Goal: Find specific page/section: Find specific page/section

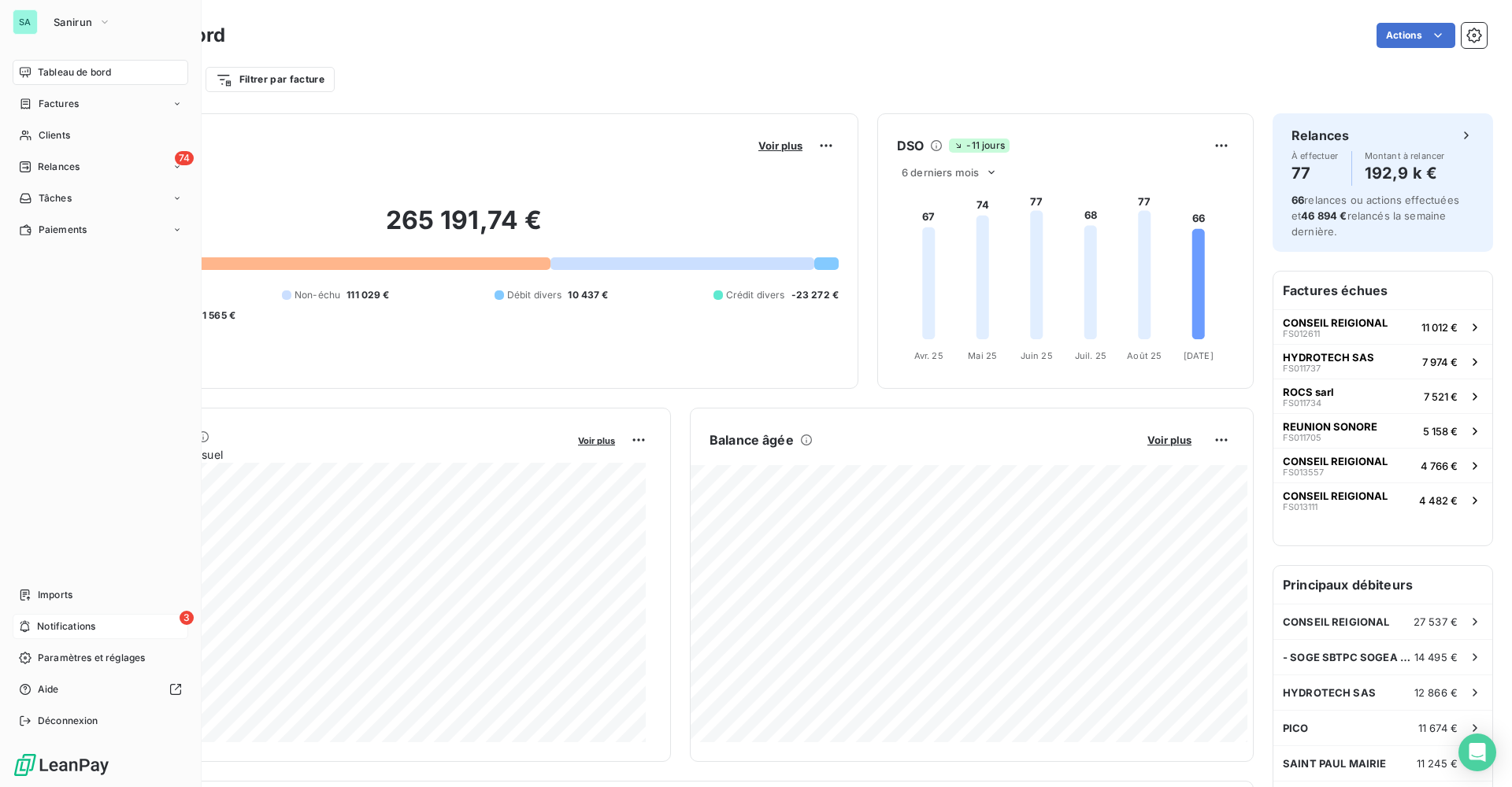
click at [53, 624] on span "Notifications" at bounding box center [66, 626] width 58 height 14
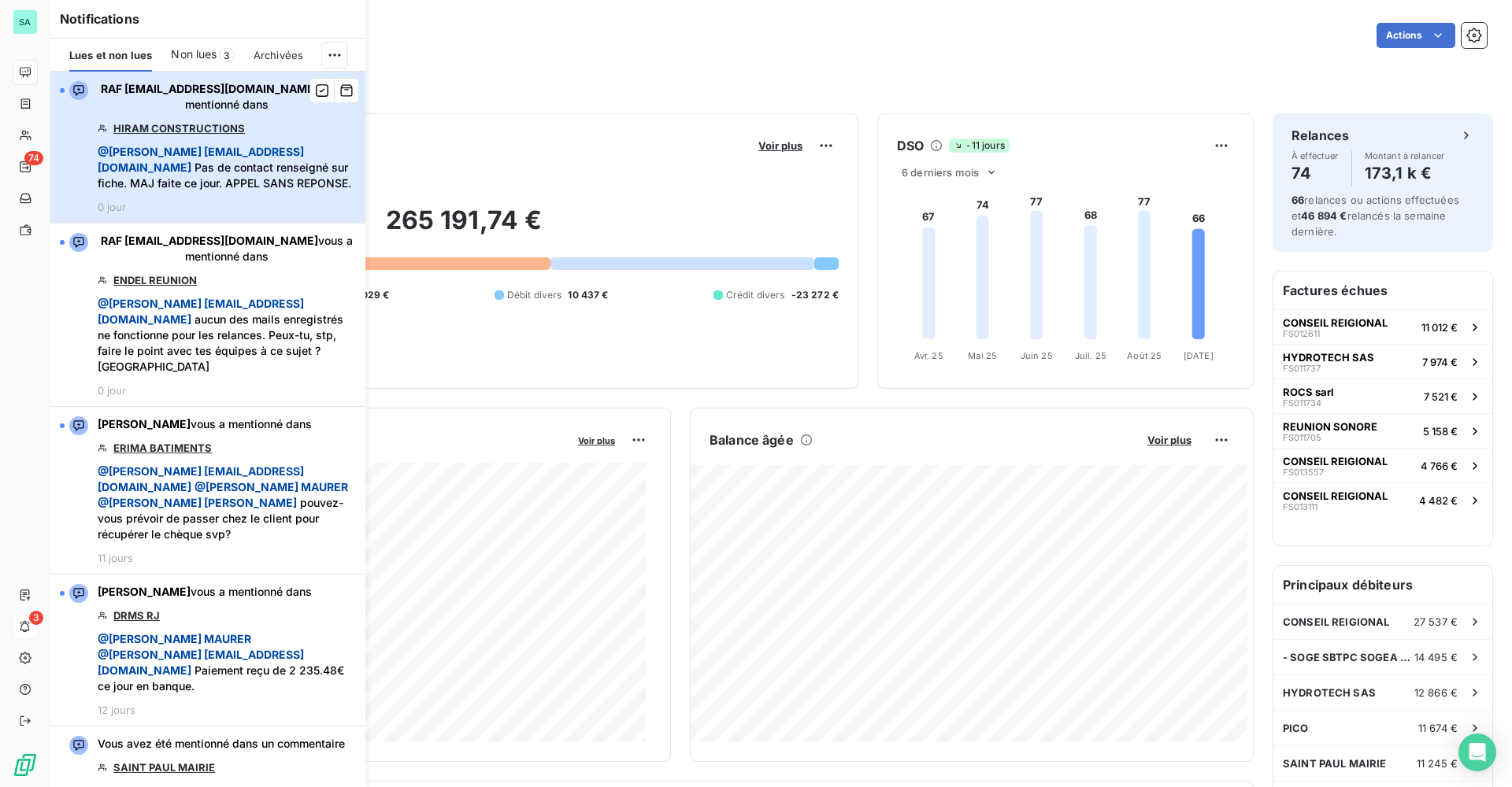
click at [208, 173] on span "@ Bertrand [EMAIL_ADDRESS][DOMAIN_NAME] Pas de contact renseigné sur fiche. MAJ…" at bounding box center [227, 167] width 258 height 47
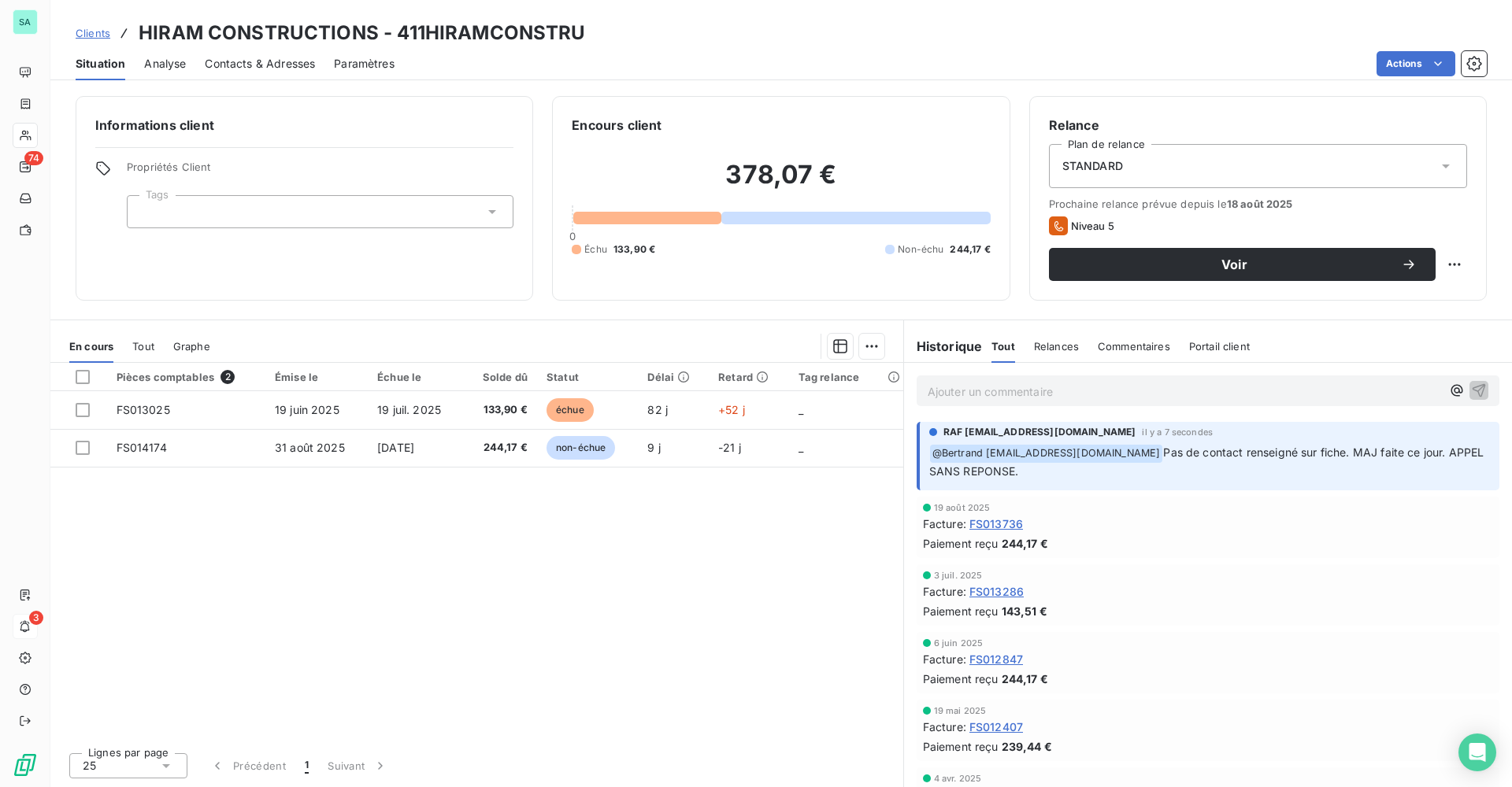
click at [243, 67] on span "Contacts & Adresses" at bounding box center [259, 64] width 111 height 16
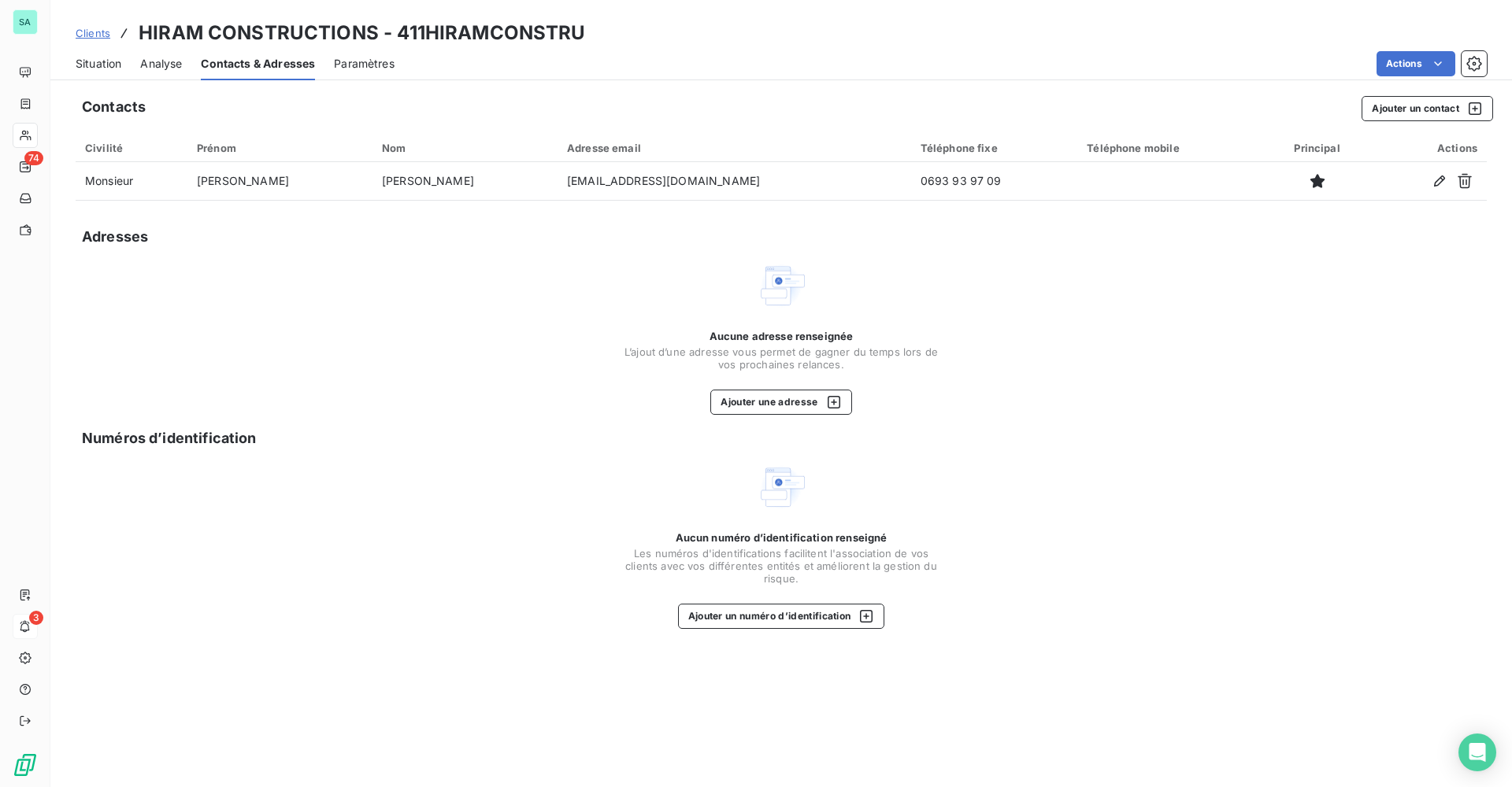
click at [105, 61] on span "Situation" at bounding box center [98, 64] width 45 height 16
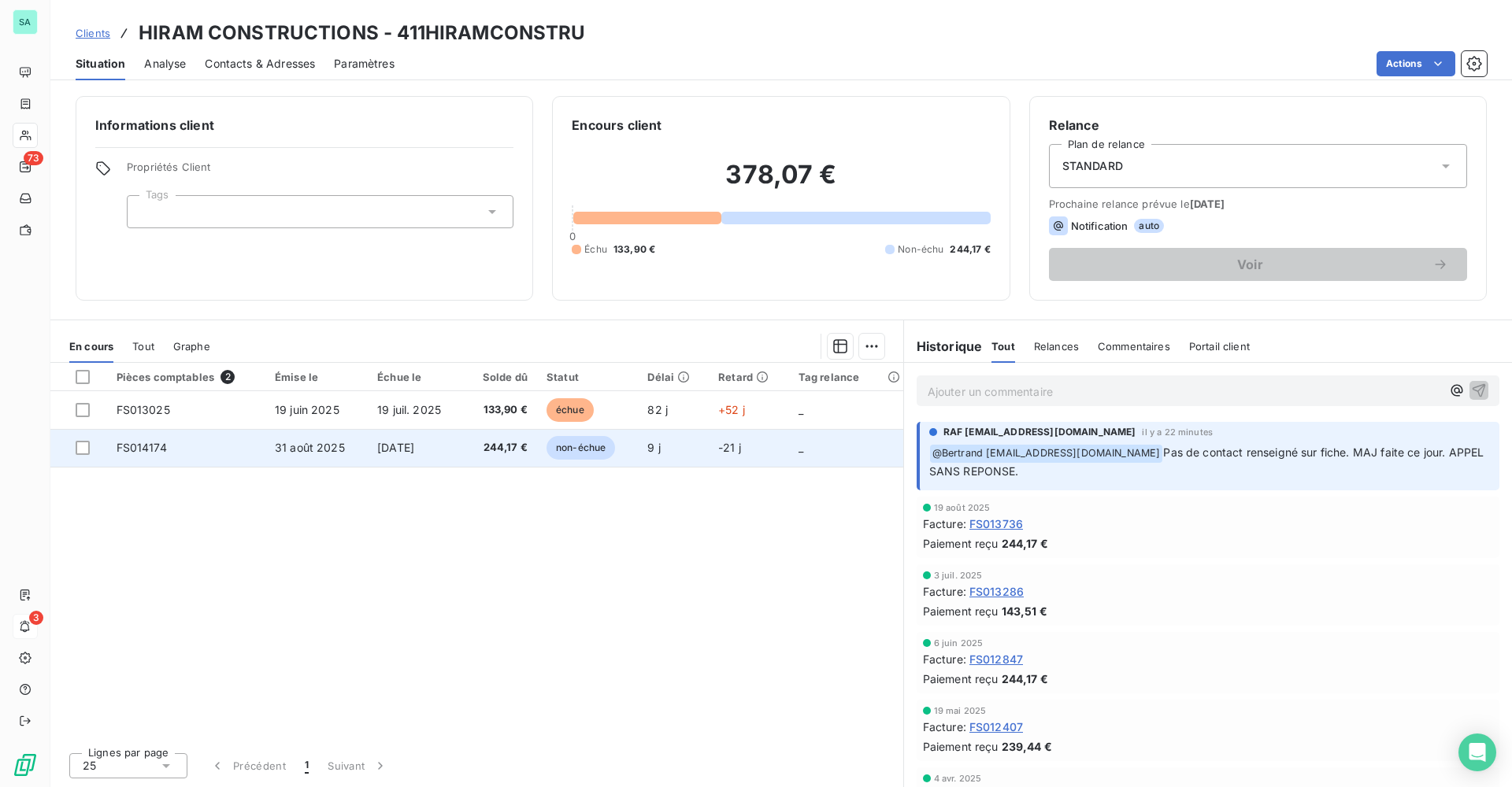
click at [503, 448] on span "244,17 €" at bounding box center [499, 448] width 55 height 16
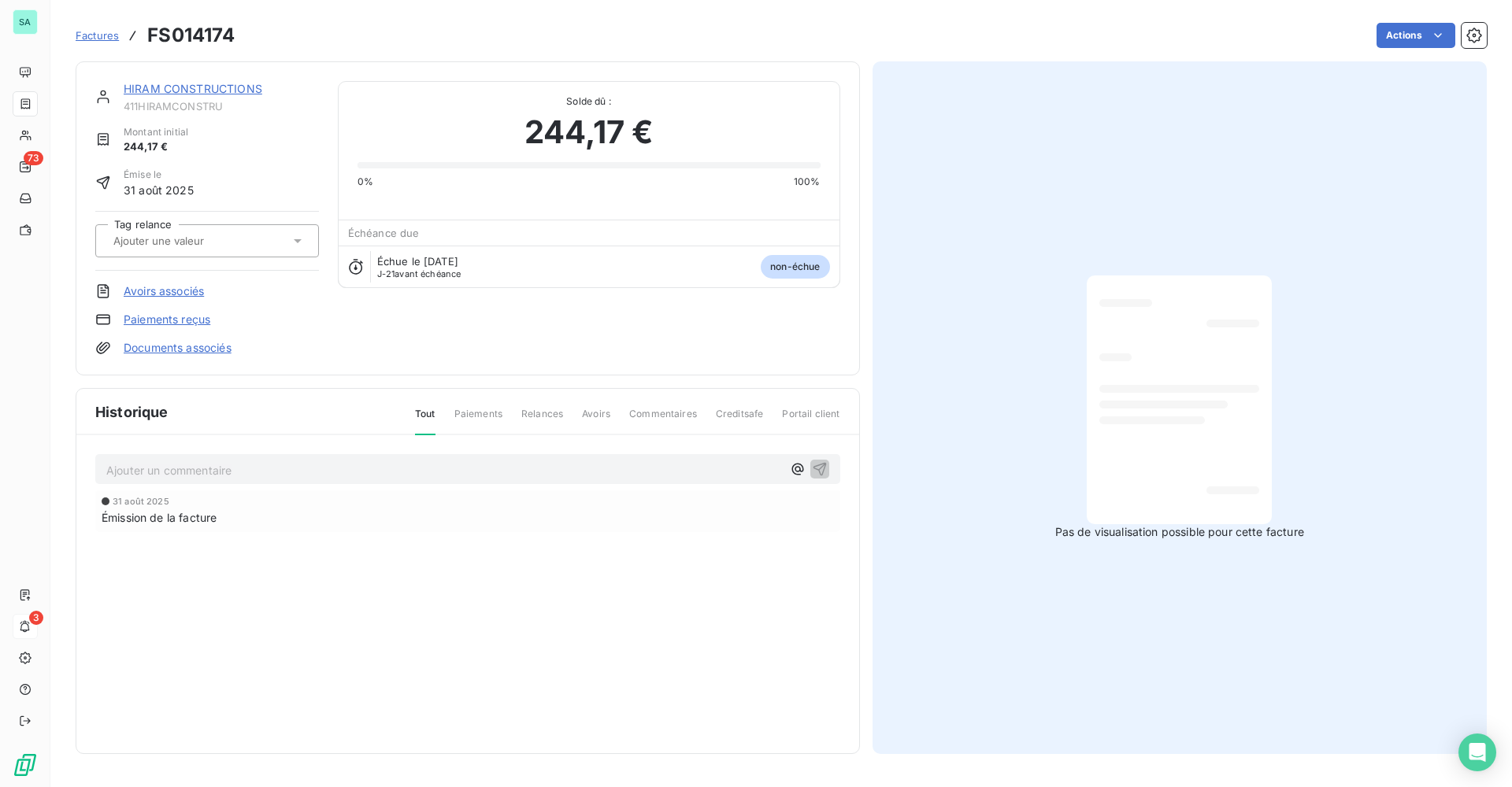
click at [167, 91] on link "HIRAM CONSTRUCTIONS" at bounding box center [192, 88] width 138 height 14
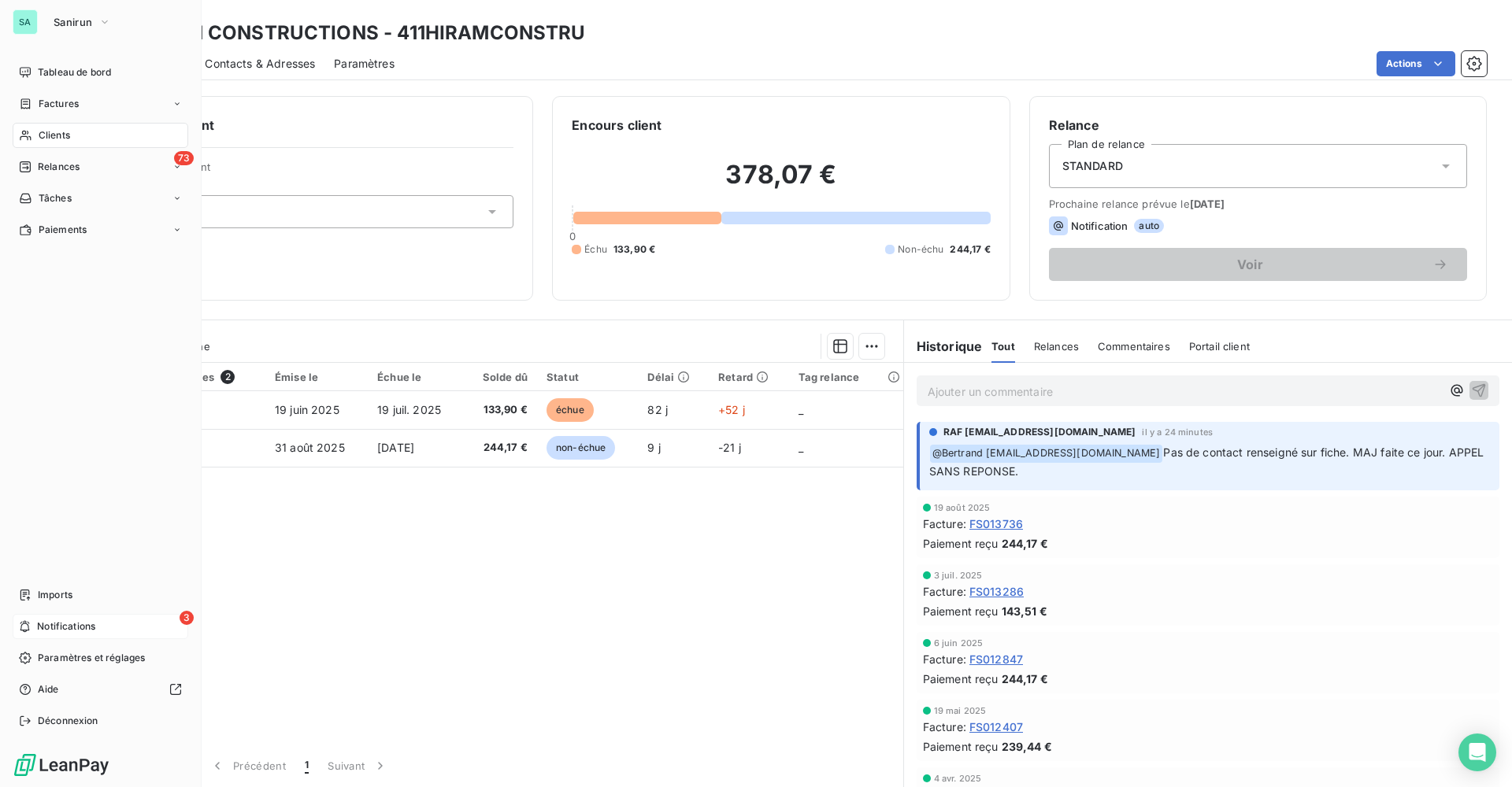
click at [104, 621] on div "3 Notifications" at bounding box center [100, 626] width 176 height 25
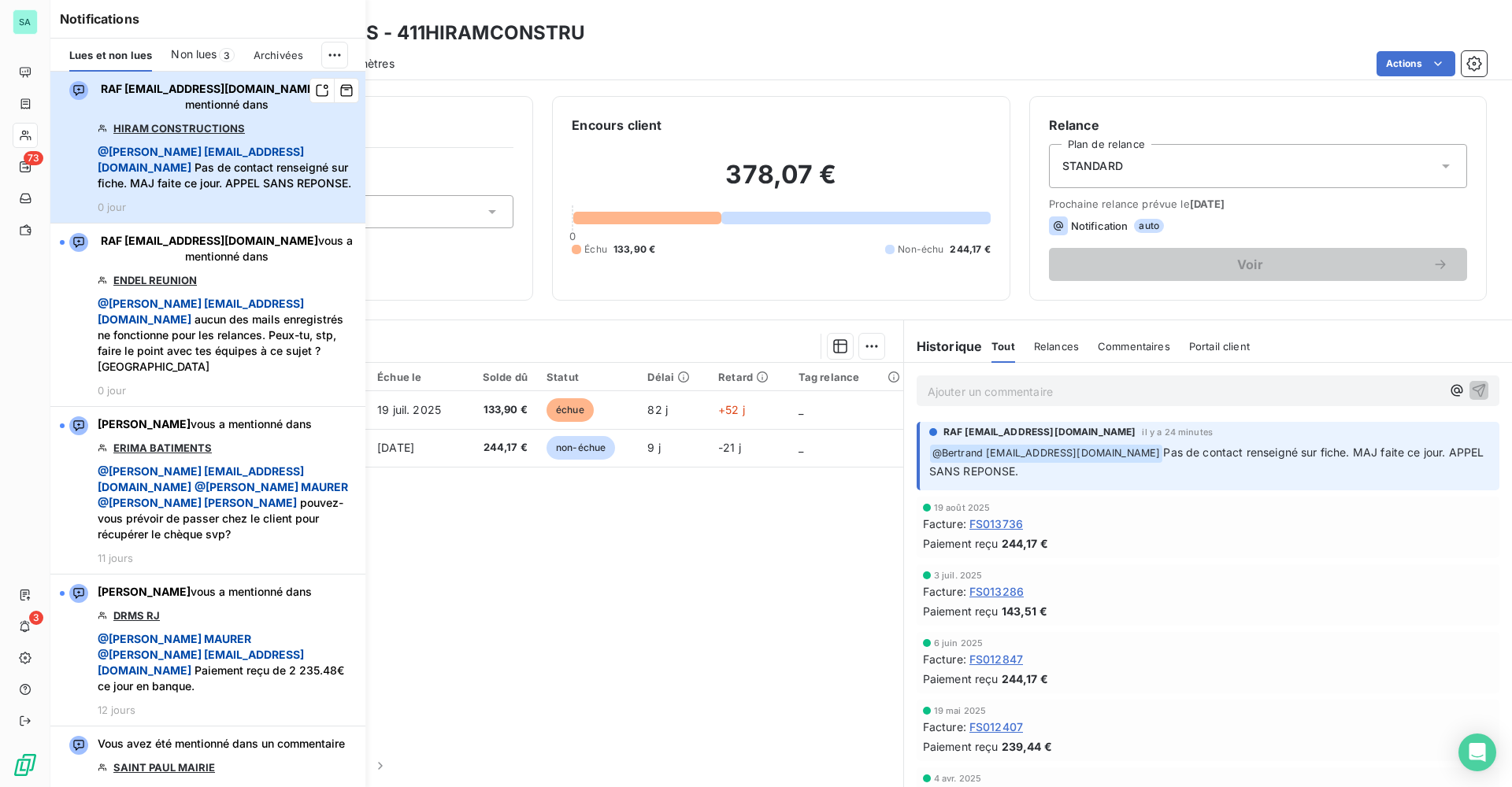
click at [234, 121] on div "RAF [EMAIL_ADDRESS][DOMAIN_NAME] vous a mentionné dans HIRAM CONSTRUCTIONS @ Be…" at bounding box center [227, 147] width 258 height 132
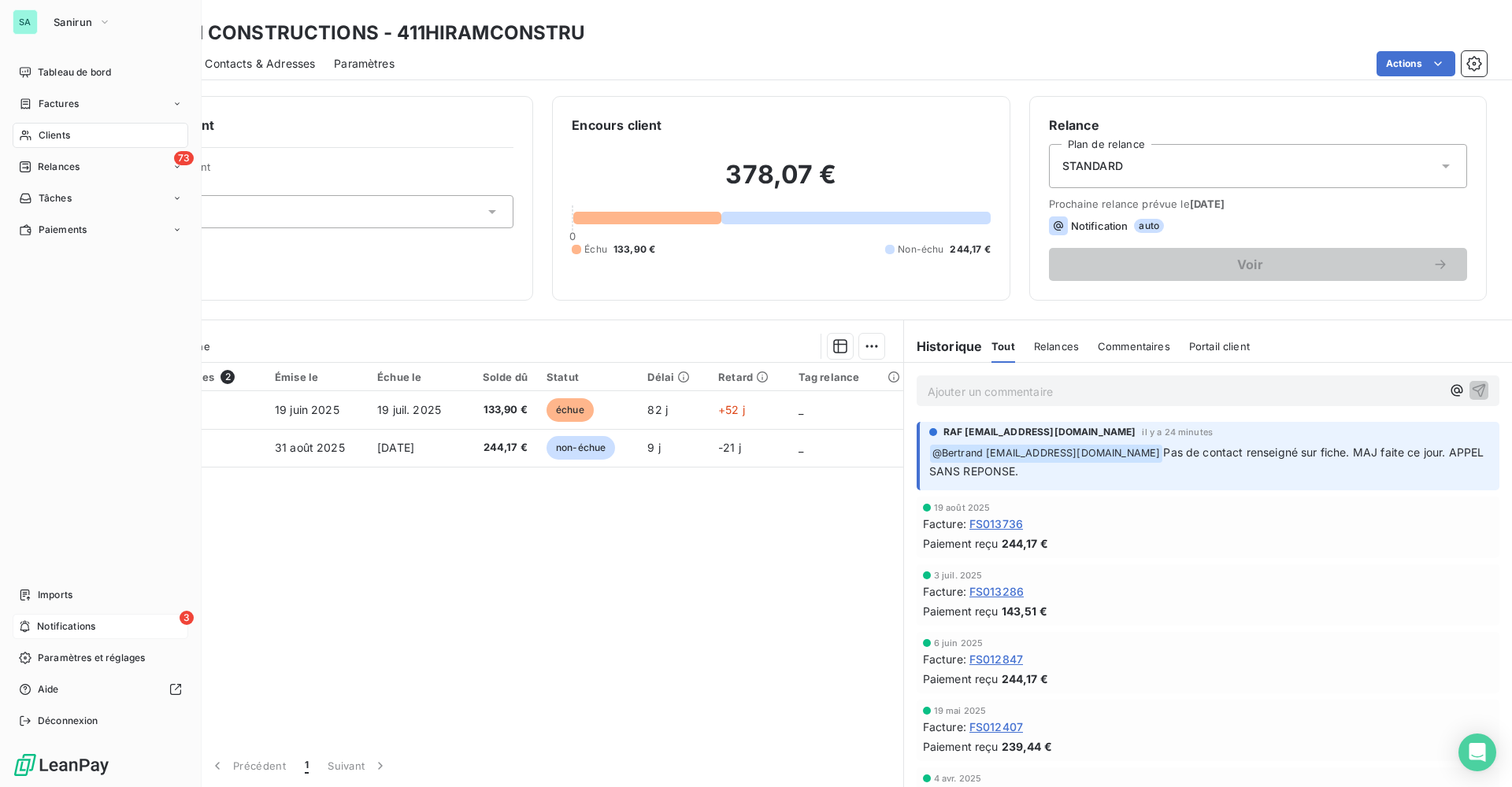
click at [73, 633] on span "Notifications" at bounding box center [66, 626] width 58 height 14
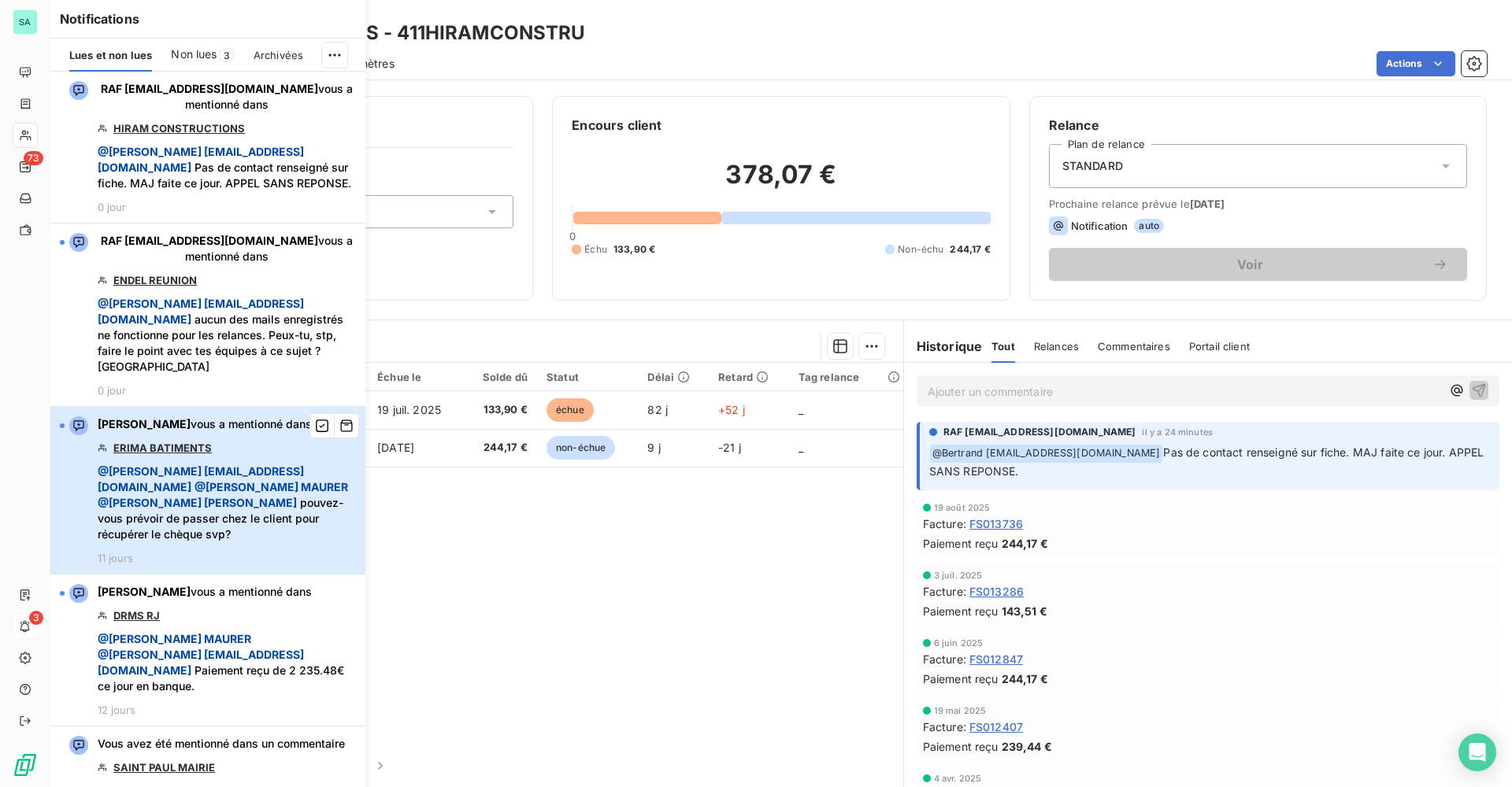
click at [297, 496] on span "@ [PERSON_NAME]" at bounding box center [197, 502] width 199 height 14
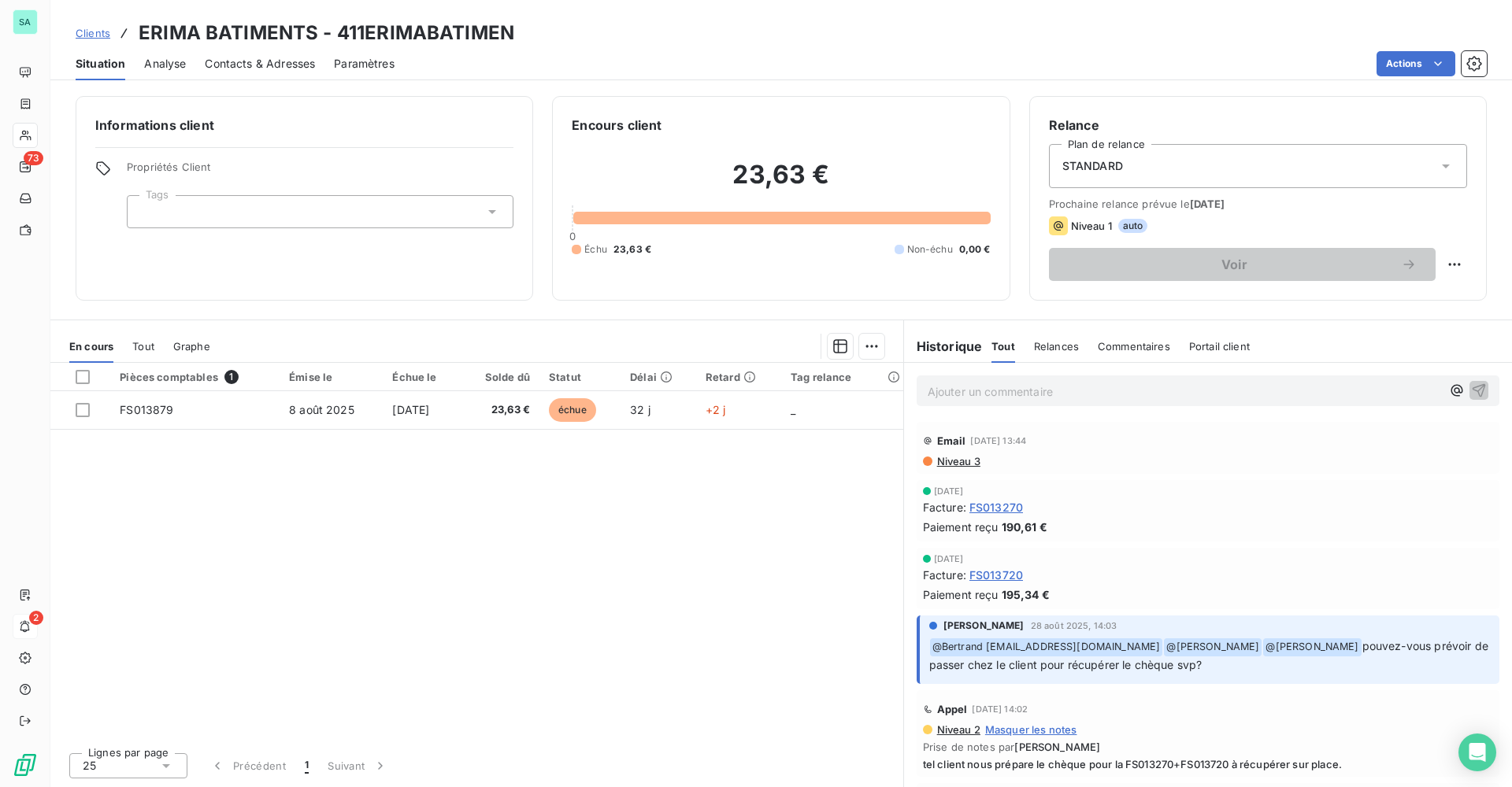
click at [96, 34] on span "Clients" at bounding box center [93, 33] width 35 height 13
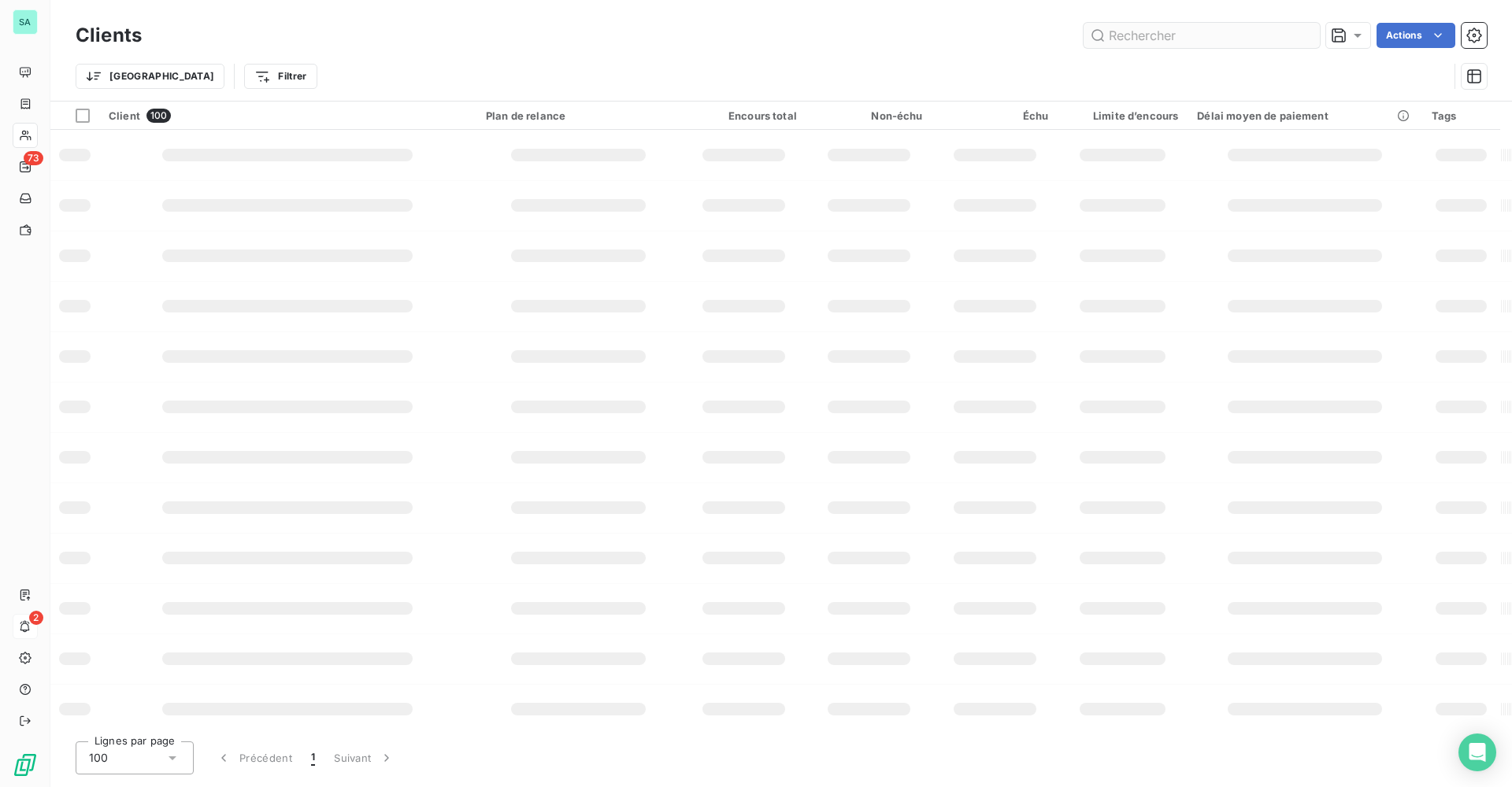
click at [1180, 37] on input "text" at bounding box center [1201, 36] width 236 height 25
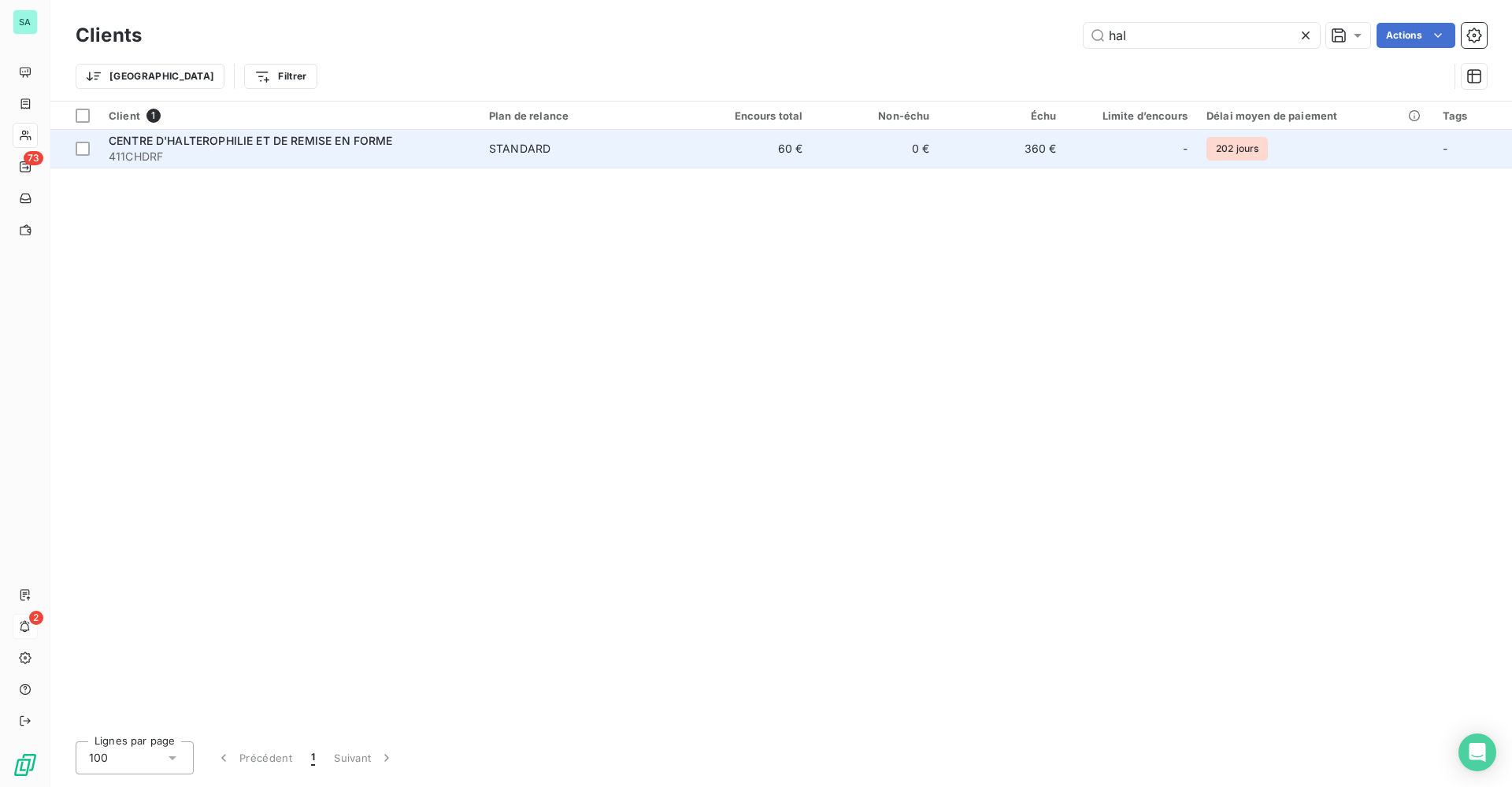
type input "hal"
click at [263, 149] on span "411CHDRF" at bounding box center [290, 157] width 361 height 16
